Goal: Task Accomplishment & Management: Complete application form

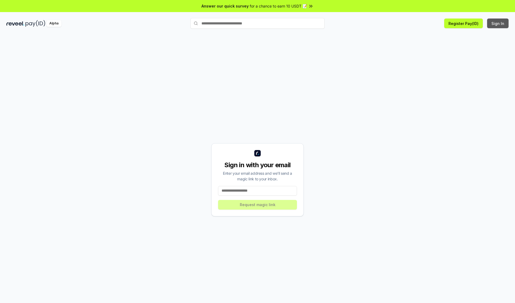
click at [498, 23] on button "Sign In" at bounding box center [497, 23] width 21 height 10
type input "**********"
click at [257, 204] on button "Request magic link" at bounding box center [257, 205] width 79 height 10
